Goal: Task Accomplishment & Management: Use online tool/utility

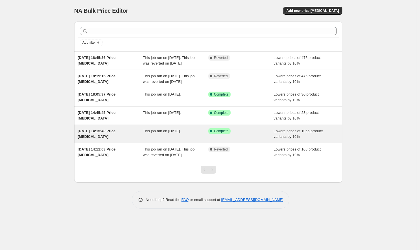
click at [247, 134] on div "Success Complete Complete" at bounding box center [236, 131] width 57 height 6
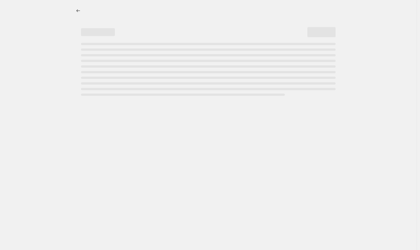
select select "percentage"
select select "collection"
select select "not_equal"
select select "product_type"
select select "not_equal"
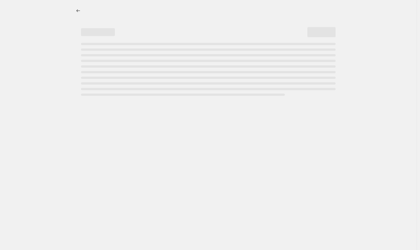
select select "tag"
select select "not_equal"
select select "product_type"
select select "not_equal"
select select "product_type"
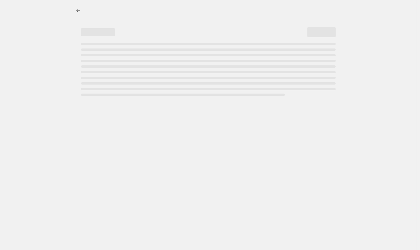
select select "not_equal"
select select "tag"
select select "not_equal"
select select "product_type"
select select "not_equal"
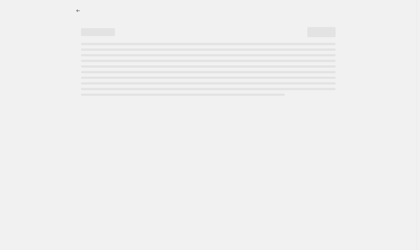
select select "collection"
select select "not_equal"
select select "collection"
select select "not_equal"
select select "collection"
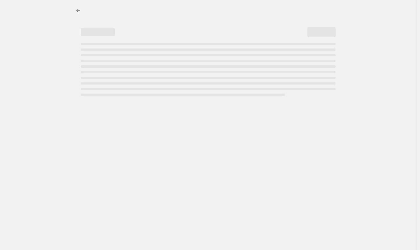
select select "not_equal"
select select "collection"
select select "not_equal"
select select "product_type"
select select "not_equal"
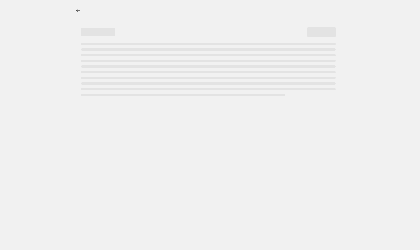
select select "collection"
select select "not_equal"
select select "collection"
select select "not_equal"
select select "collection"
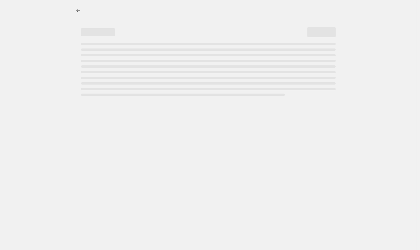
select select "not_equal"
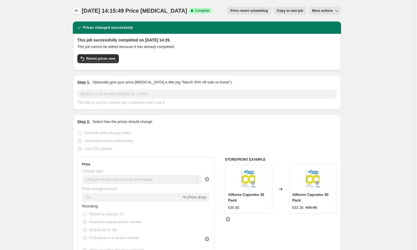
click at [77, 8] on button "Price change jobs" at bounding box center [77, 11] width 8 height 8
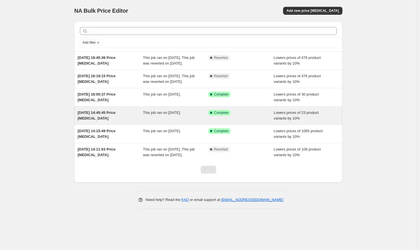
click at [175, 121] on div "This job ran on [DATE]." at bounding box center [176, 115] width 66 height 11
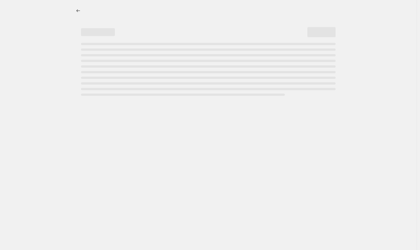
select select "percentage"
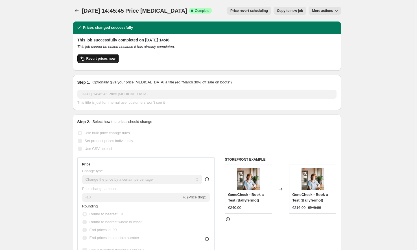
click at [114, 57] on span "Revert prices now" at bounding box center [100, 58] width 29 height 5
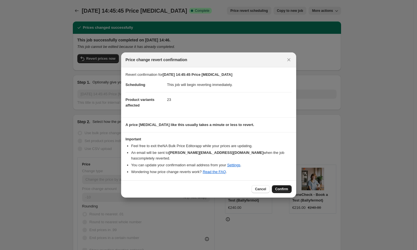
click at [284, 188] on span "Confirm" at bounding box center [281, 189] width 13 height 5
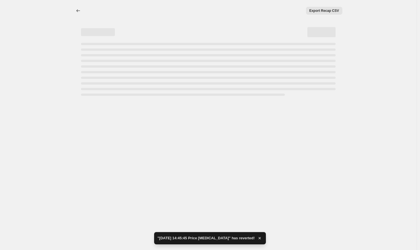
select select "percentage"
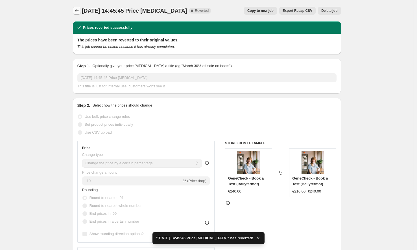
click at [79, 12] on icon "Price change jobs" at bounding box center [77, 11] width 6 height 6
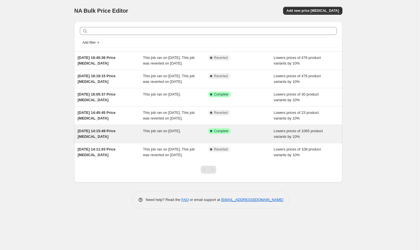
click at [250, 134] on div "Success Complete Complete" at bounding box center [236, 131] width 57 height 6
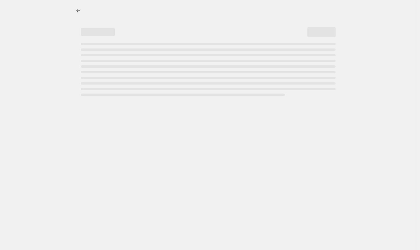
select select "percentage"
select select "collection"
select select "not_equal"
select select "product_type"
select select "not_equal"
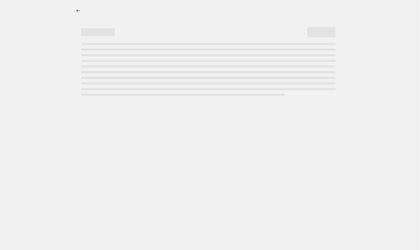
select select "tag"
select select "not_equal"
select select "product_type"
select select "not_equal"
select select "product_type"
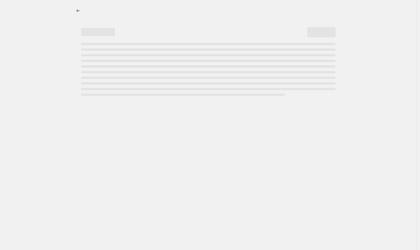
select select "not_equal"
select select "tag"
select select "not_equal"
select select "product_type"
select select "not_equal"
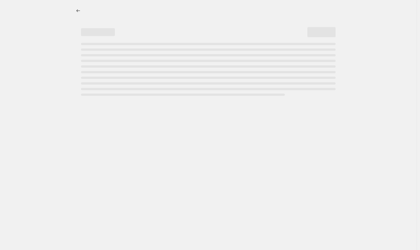
select select "collection"
select select "not_equal"
select select "collection"
select select "not_equal"
select select "collection"
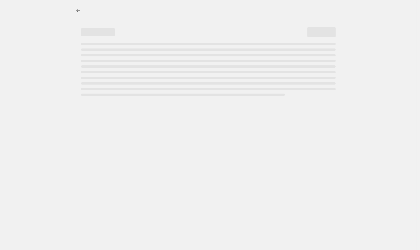
select select "not_equal"
select select "collection"
select select "not_equal"
select select "product_type"
select select "not_equal"
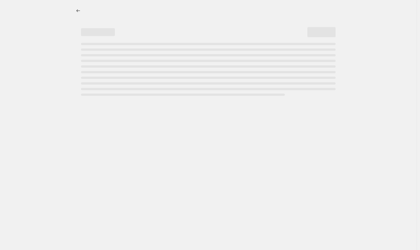
select select "collection"
select select "not_equal"
select select "collection"
select select "not_equal"
select select "collection"
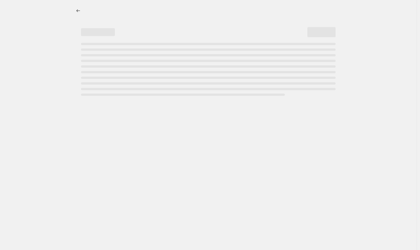
select select "not_equal"
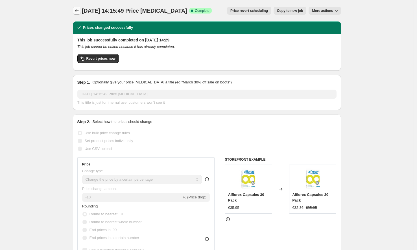
click at [77, 11] on icon "Price change jobs" at bounding box center [77, 10] width 4 height 3
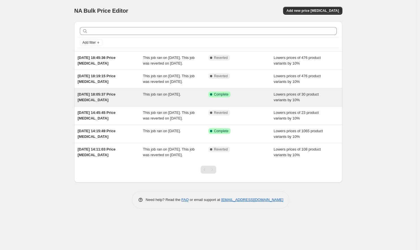
click at [176, 103] on div "This job ran on [DATE]." at bounding box center [176, 97] width 66 height 11
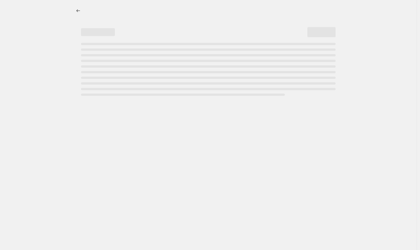
select select "percentage"
select select "collection"
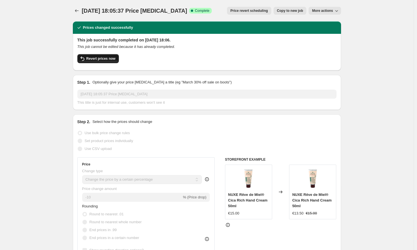
click at [105, 58] on span "Revert prices now" at bounding box center [100, 58] width 29 height 5
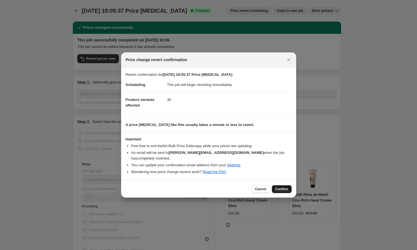
click at [283, 187] on span "Confirm" at bounding box center [281, 189] width 13 height 5
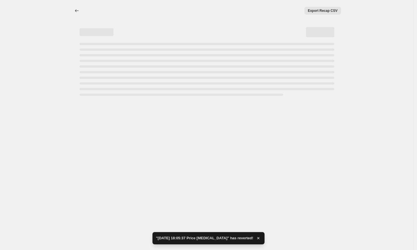
select select "percentage"
select select "collection"
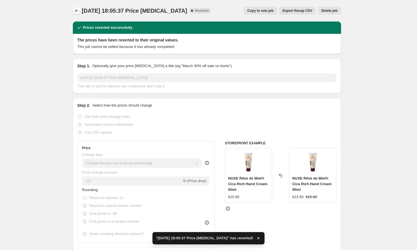
click at [77, 10] on icon "Price change jobs" at bounding box center [77, 11] width 6 height 6
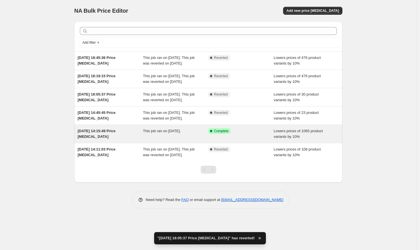
click at [243, 134] on div "Success Complete Complete" at bounding box center [236, 131] width 57 height 6
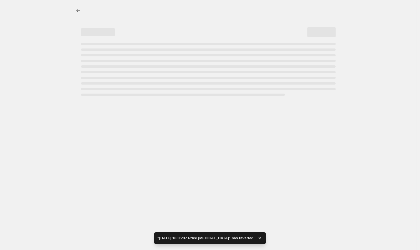
select select "percentage"
select select "collection"
select select "not_equal"
select select "product_type"
select select "not_equal"
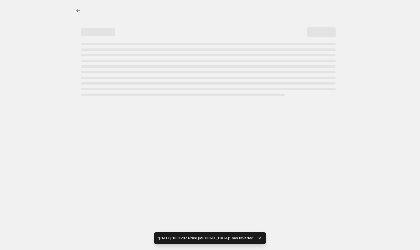
select select "tag"
select select "not_equal"
select select "product_type"
select select "not_equal"
select select "product_type"
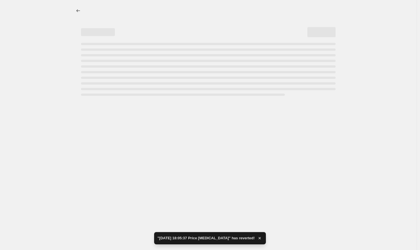
select select "not_equal"
select select "tag"
select select "not_equal"
select select "product_type"
select select "not_equal"
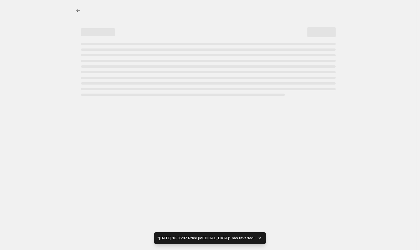
select select "collection"
select select "not_equal"
select select "collection"
select select "not_equal"
select select "collection"
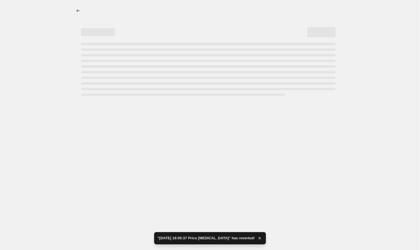
select select "not_equal"
select select "collection"
select select "not_equal"
select select "product_type"
select select "not_equal"
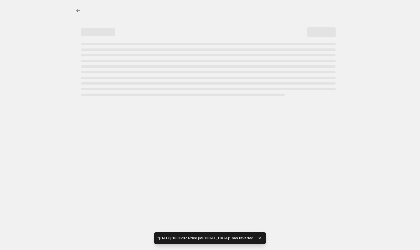
select select "collection"
select select "not_equal"
select select "collection"
select select "not_equal"
select select "collection"
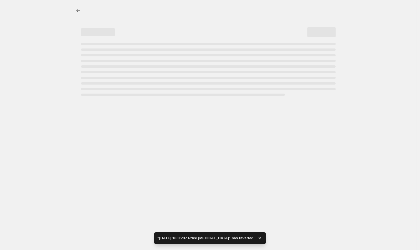
select select "not_equal"
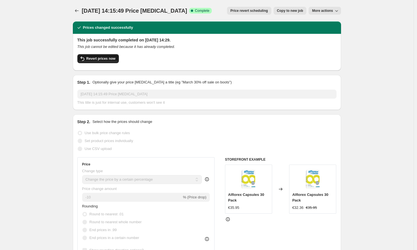
click at [103, 60] on span "Revert prices now" at bounding box center [100, 58] width 29 height 5
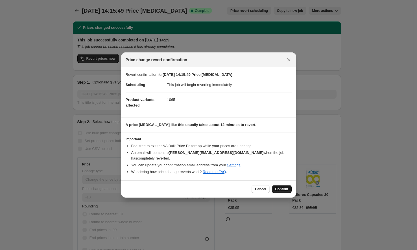
click at [284, 189] on span "Confirm" at bounding box center [281, 189] width 13 height 5
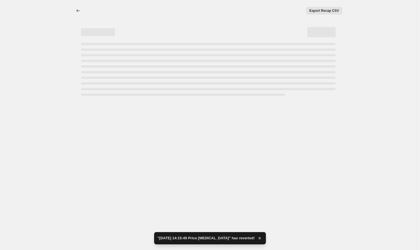
select select "percentage"
select select "collection"
select select "not_equal"
select select "product_type"
select select "not_equal"
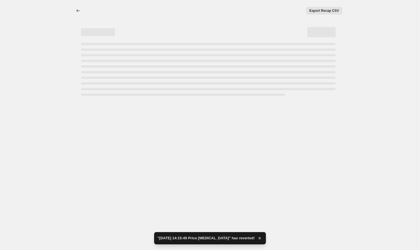
select select "tag"
select select "not_equal"
select select "product_type"
select select "not_equal"
select select "product_type"
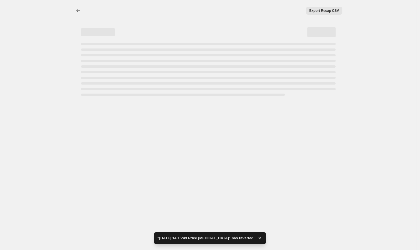
select select "not_equal"
select select "tag"
select select "not_equal"
select select "product_type"
select select "not_equal"
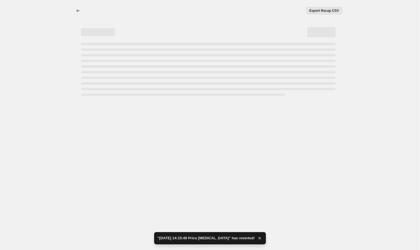
select select "collection"
select select "not_equal"
select select "collection"
select select "not_equal"
select select "collection"
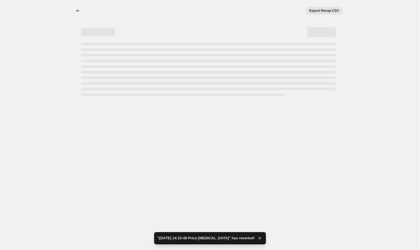
select select "not_equal"
select select "collection"
select select "not_equal"
select select "product_type"
select select "not_equal"
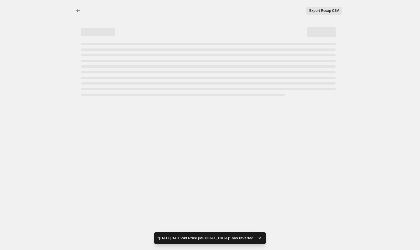
select select "collection"
select select "not_equal"
select select "collection"
select select "not_equal"
select select "collection"
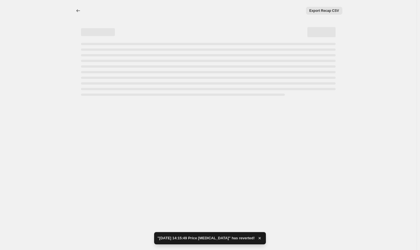
select select "not_equal"
